Goal: Task Accomplishment & Management: Manage account settings

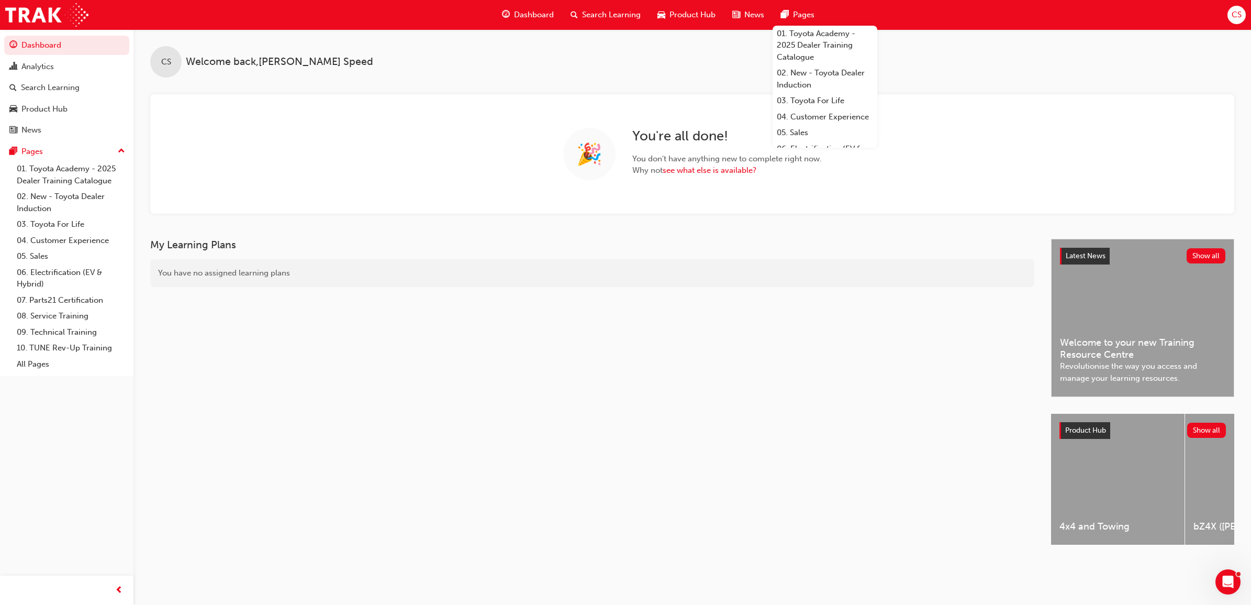
click at [1112, 19] on span "CS" at bounding box center [1237, 15] width 10 height 12
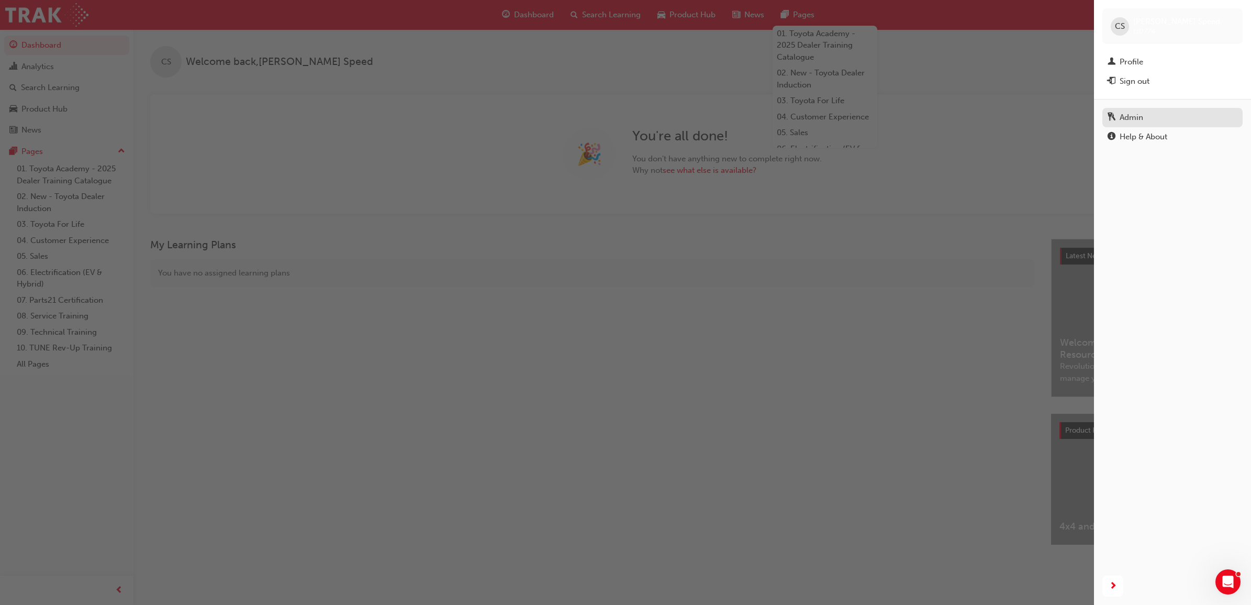
click at [1112, 124] on div "Admin" at bounding box center [1132, 118] width 24 height 12
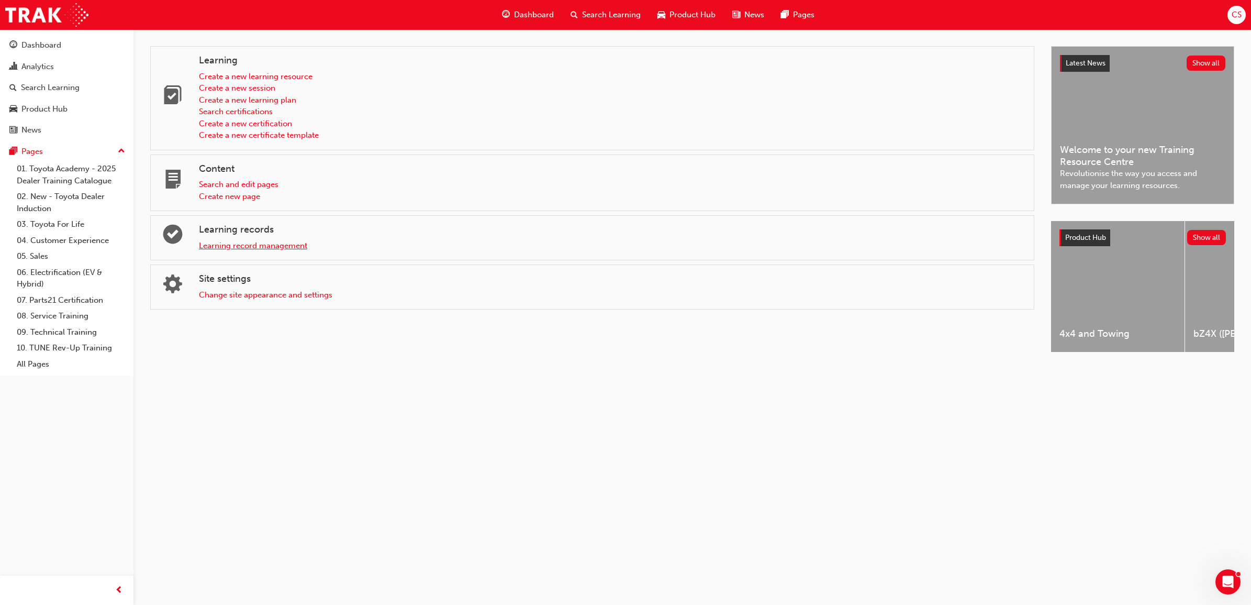
click at [279, 246] on link "Learning record management" at bounding box center [253, 245] width 108 height 9
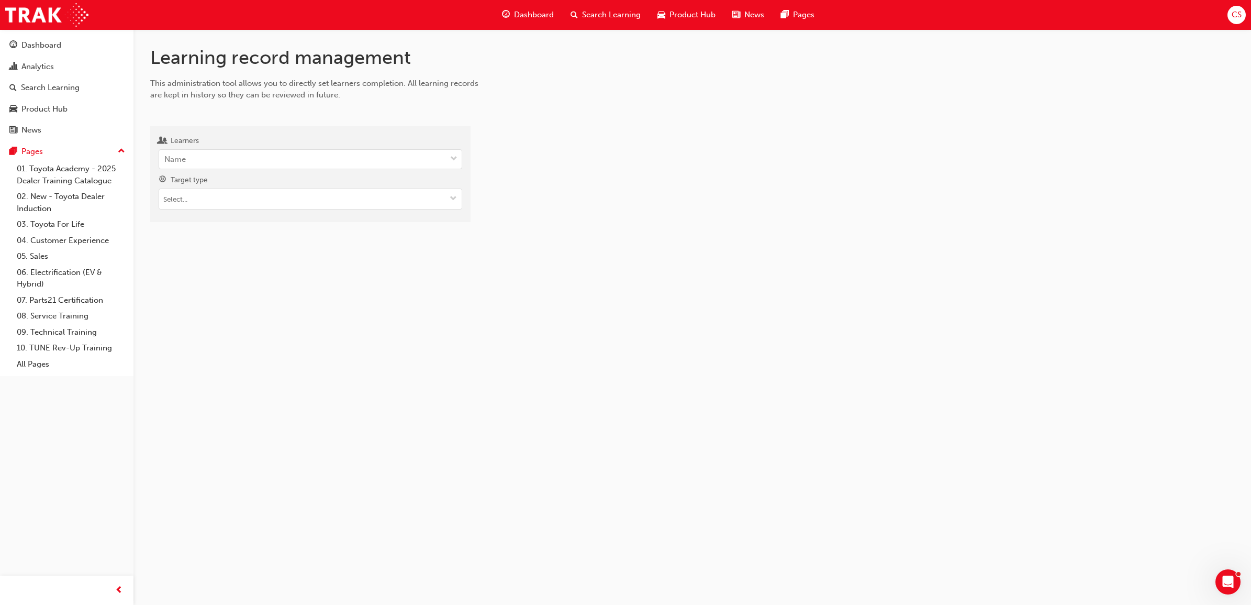
drag, startPoint x: 213, startPoint y: 145, endPoint x: 220, endPoint y: 148, distance: 8.7
click at [213, 147] on div "Learners" at bounding box center [311, 142] width 304 height 15
click at [165, 154] on input "Learners Name" at bounding box center [164, 158] width 1 height 9
click at [226, 152] on div "Name" at bounding box center [302, 159] width 287 height 18
click at [165, 154] on input "Learners 0 results available. Select is focused ,type to refine list, press Dow…" at bounding box center [164, 158] width 1 height 9
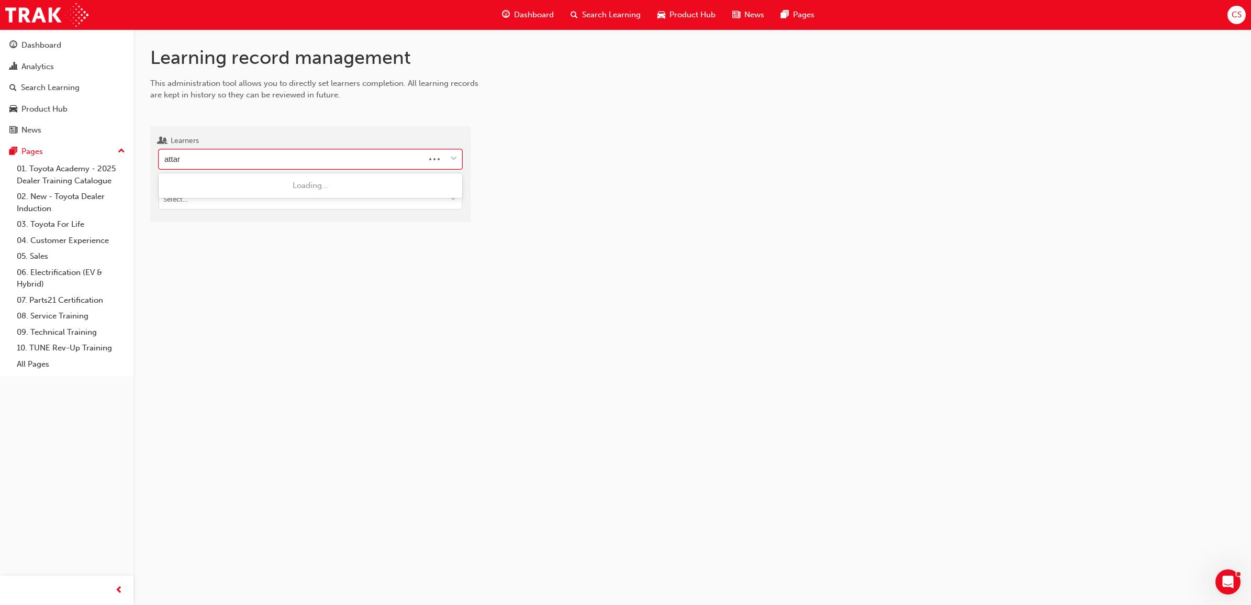
type input "attard"
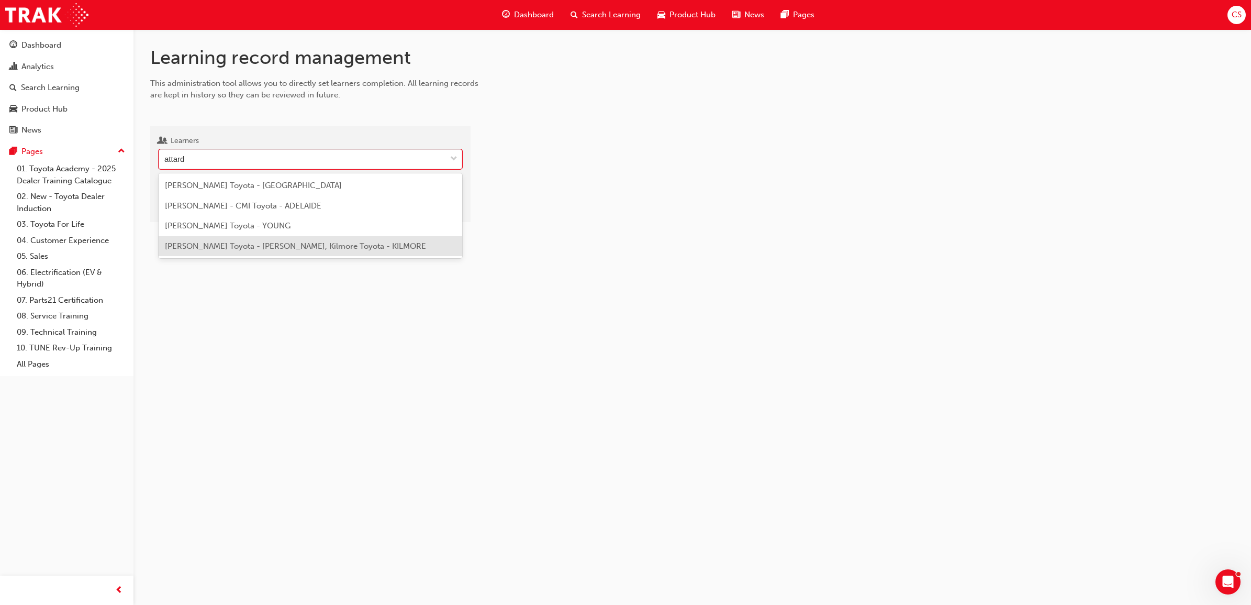
click at [215, 248] on span "[PERSON_NAME] Toyota - [PERSON_NAME], Kilmore Toyota - KILMORE" at bounding box center [295, 245] width 261 height 9
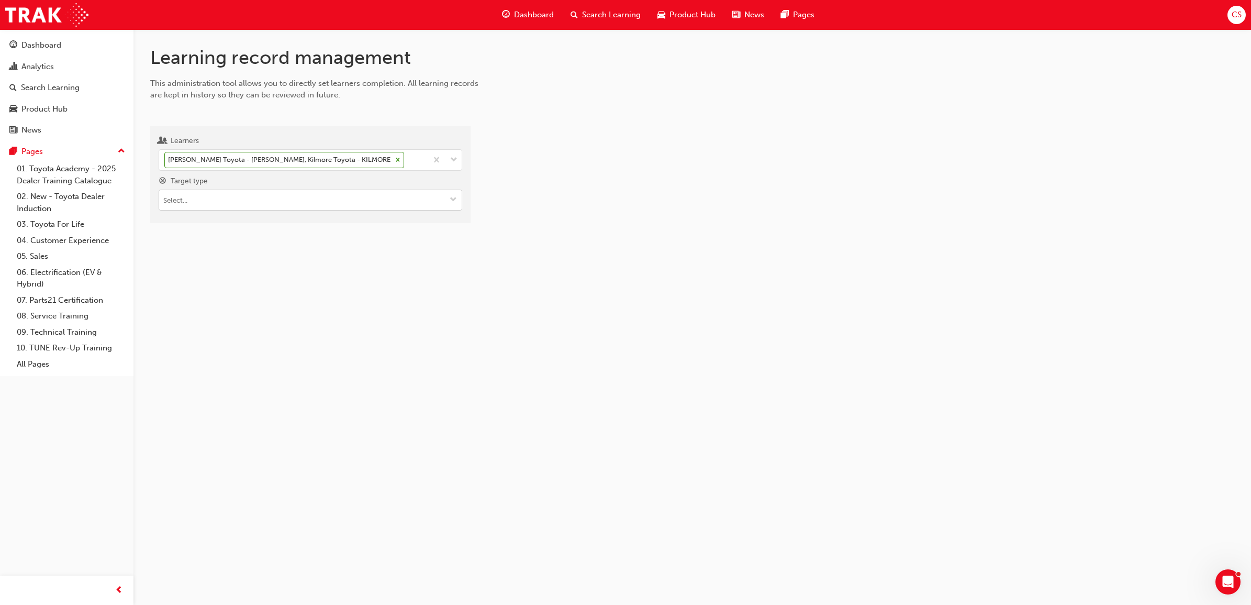
click at [449, 203] on button "Target type" at bounding box center [453, 200] width 17 height 20
click at [316, 226] on li "Learning resource - eLearning module" at bounding box center [311, 220] width 304 height 20
click at [223, 259] on input "Learning resource" at bounding box center [310, 260] width 303 height 20
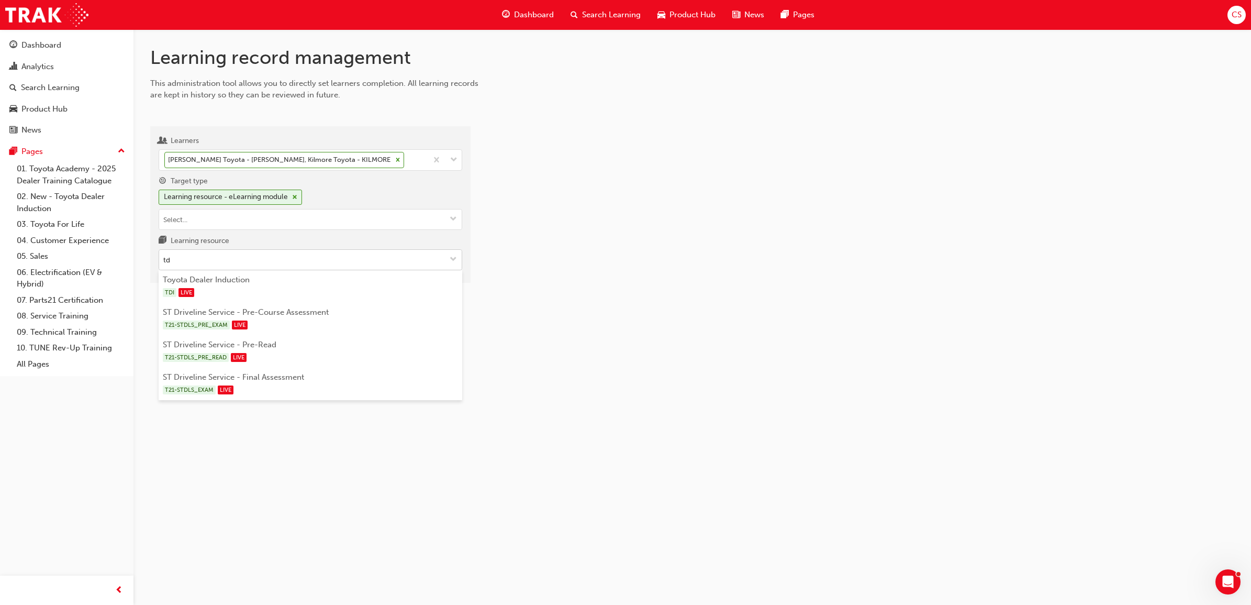
type input "tdi"
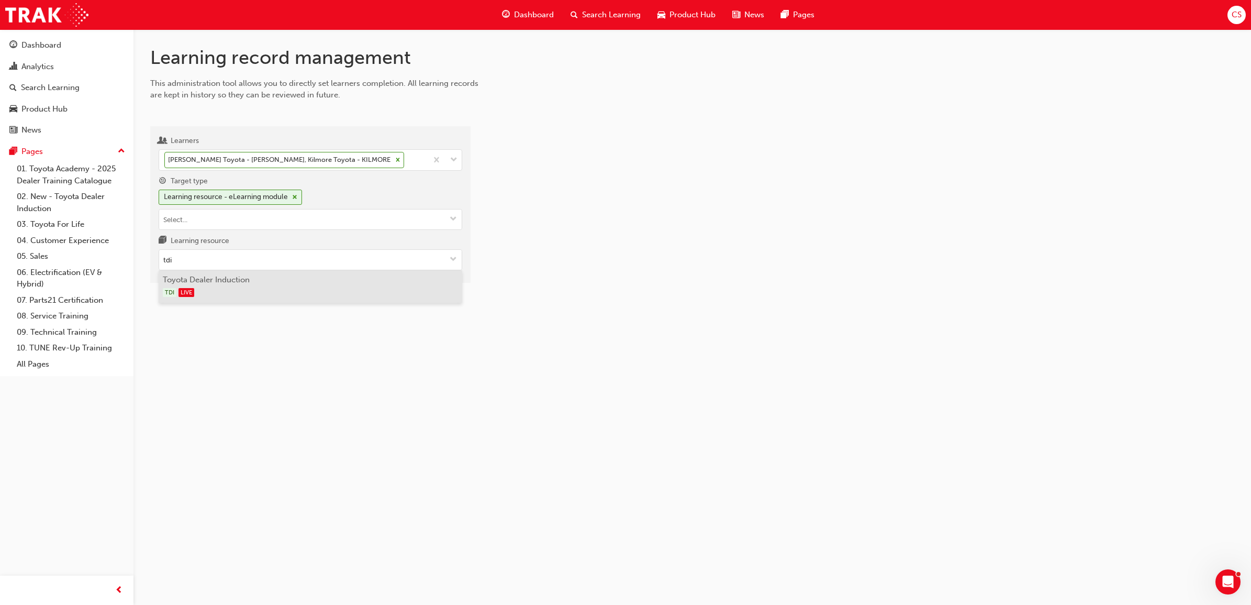
click at [231, 301] on li "Toyota Dealer Induction TDI LIVE" at bounding box center [311, 286] width 304 height 32
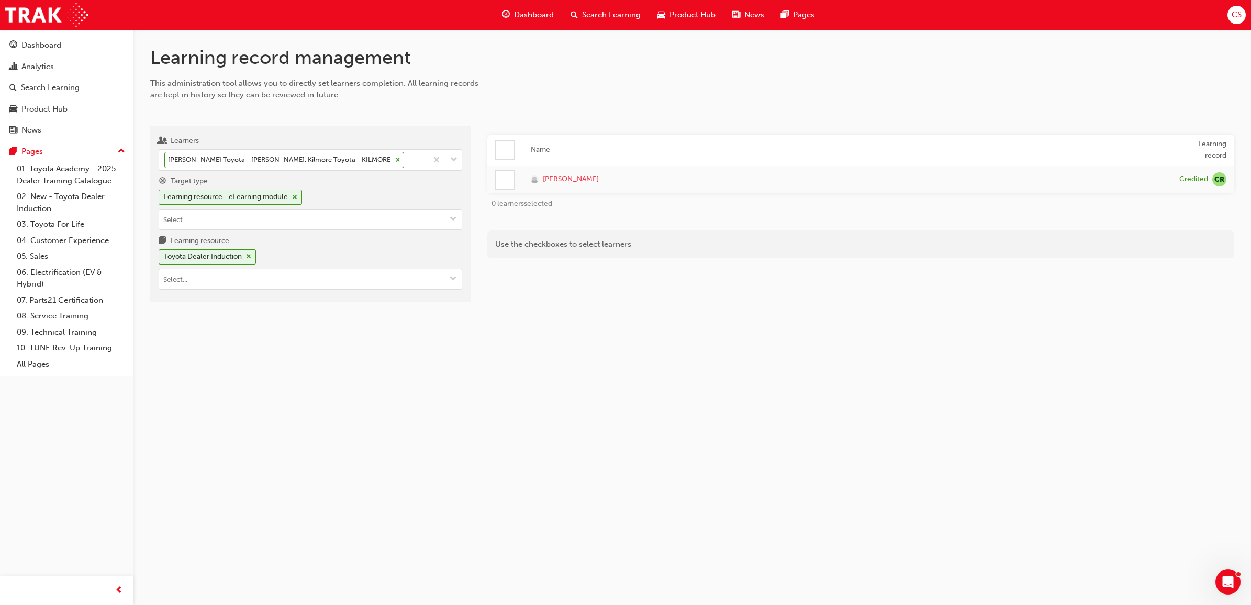
click at [553, 184] on span "[PERSON_NAME]" at bounding box center [571, 179] width 56 height 12
drag, startPoint x: 698, startPoint y: 417, endPoint x: 737, endPoint y: 216, distance: 204.7
click at [700, 412] on div "Learning record management This administration tool allows you to directly set …" at bounding box center [625, 302] width 1251 height 605
